Goal: Find specific page/section: Find specific page/section

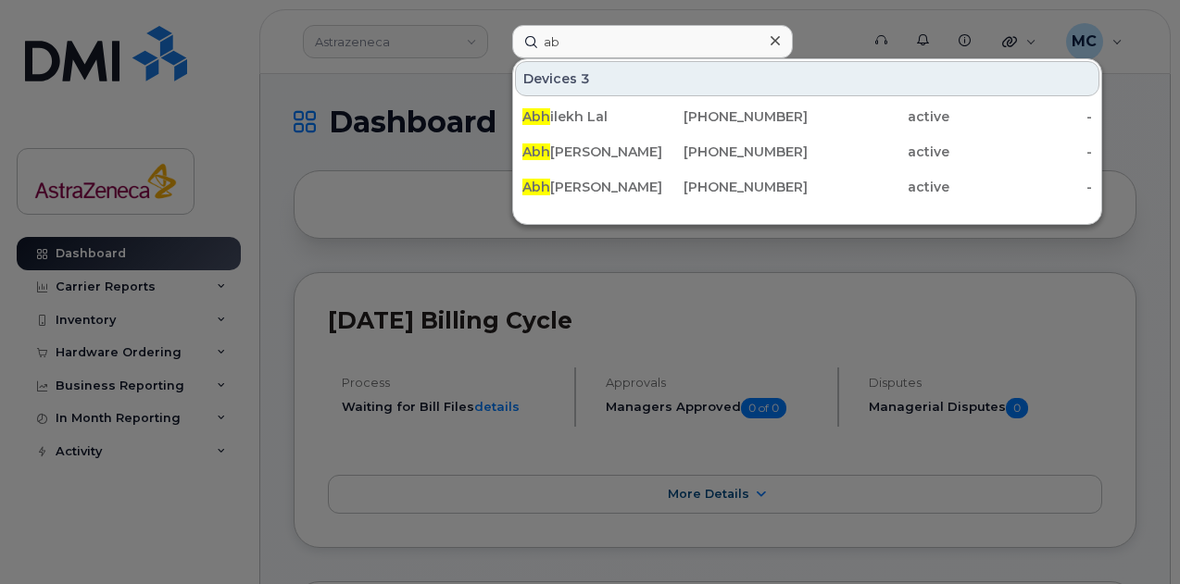
type input "a"
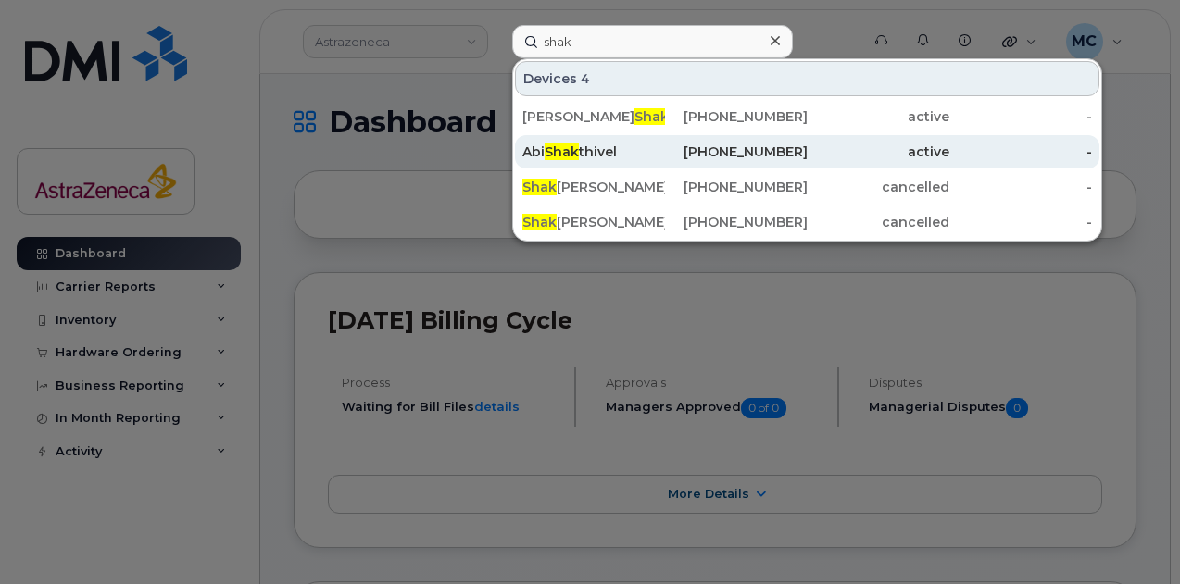
type input "shak"
click at [637, 149] on div "Abi Shak thivel" at bounding box center [593, 152] width 143 height 19
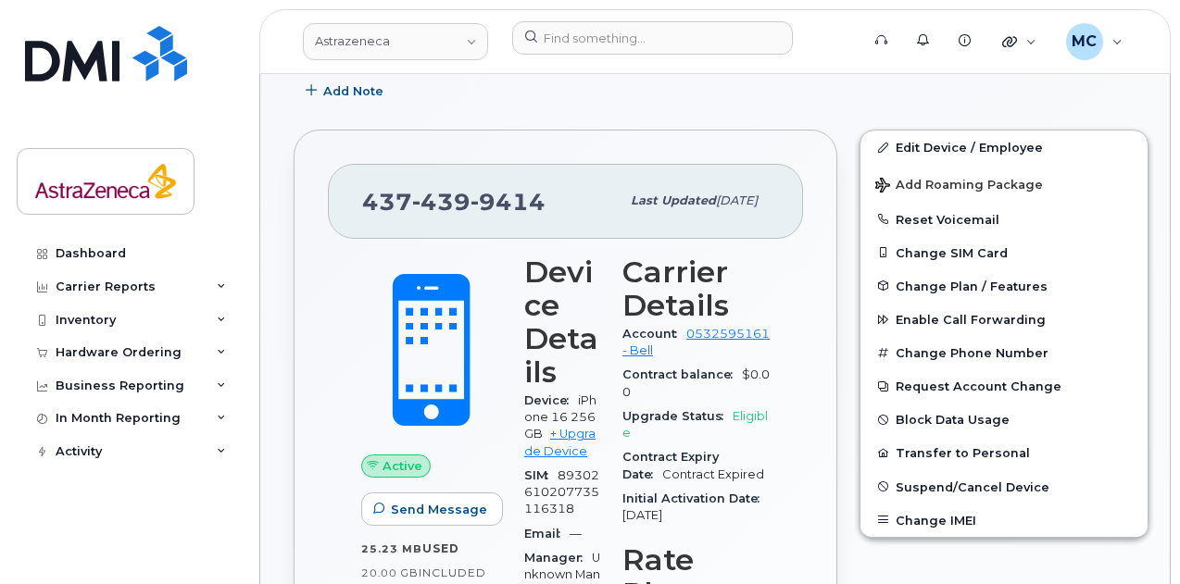
scroll to position [357, 0]
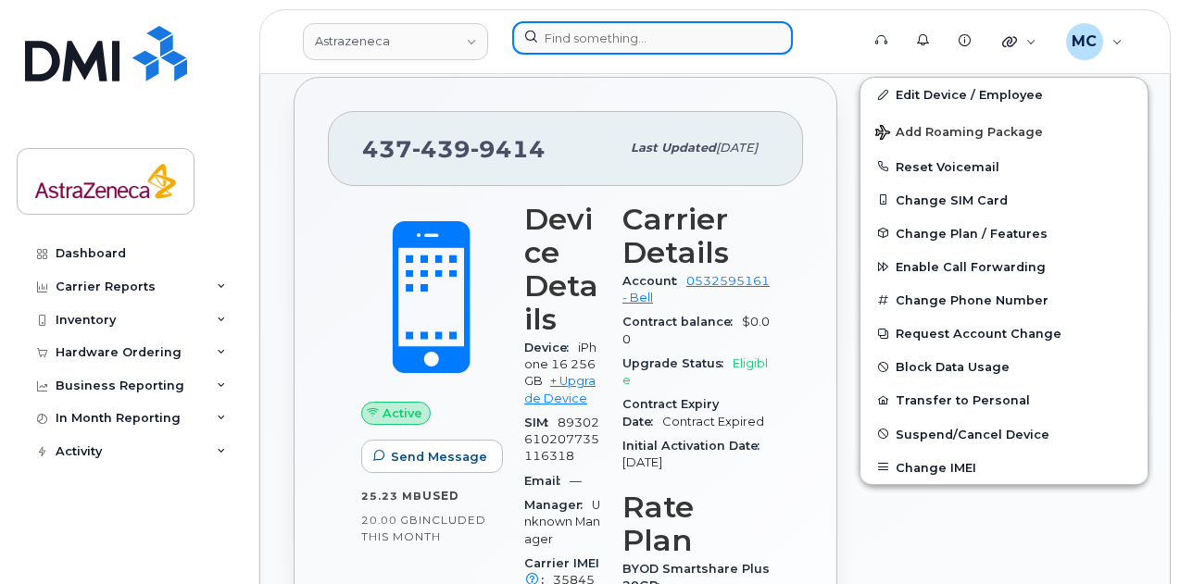
click at [633, 32] on input at bounding box center [652, 37] width 281 height 33
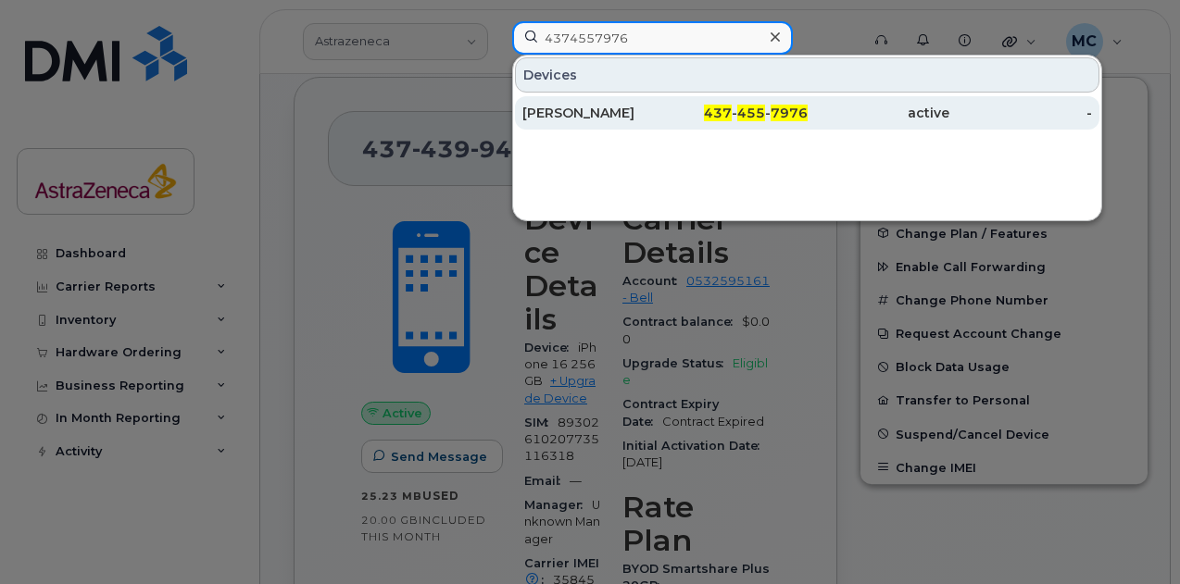
type input "4374557976"
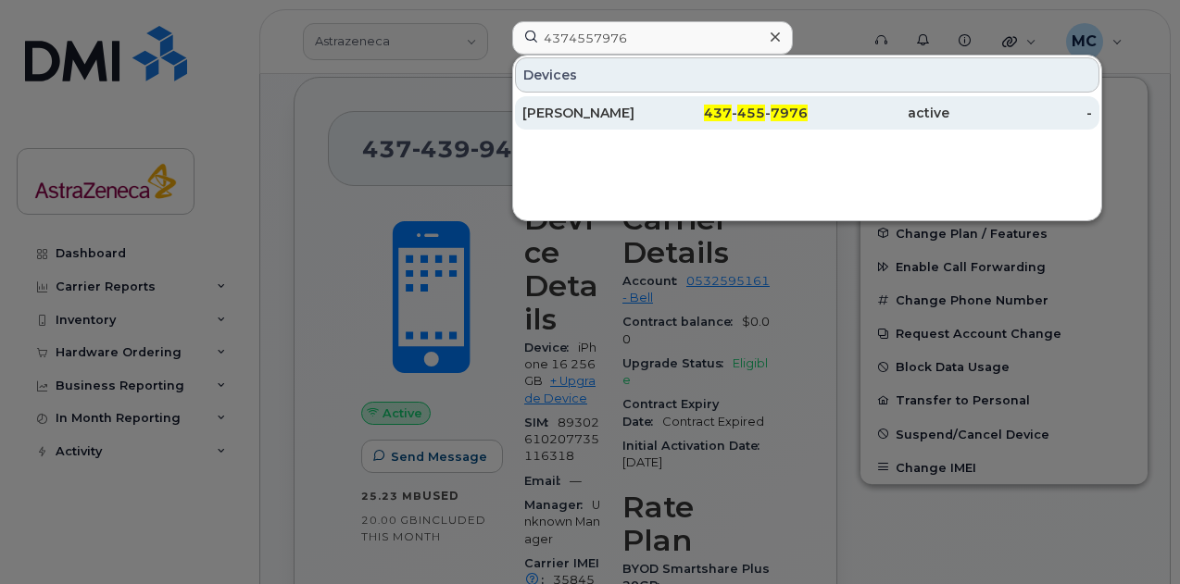
click at [605, 108] on div "[PERSON_NAME]" at bounding box center [593, 113] width 143 height 19
